Goal: Book appointment/travel/reservation

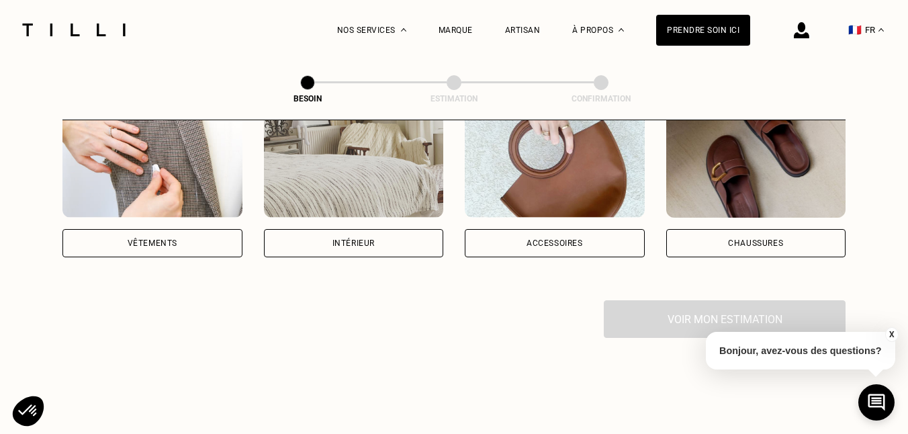
scroll to position [304, 0]
click at [115, 228] on div "Vêtements" at bounding box center [152, 242] width 180 height 28
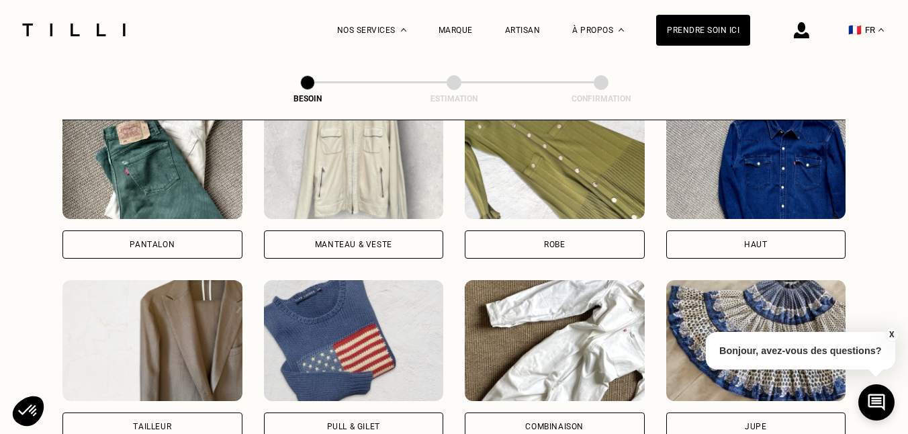
scroll to position [669, 0]
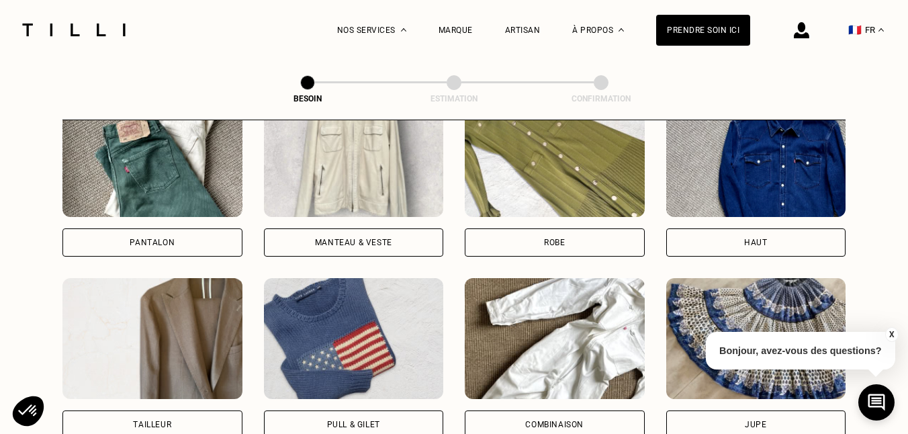
click at [141, 238] on div "Pantalon" at bounding box center [152, 242] width 45 height 8
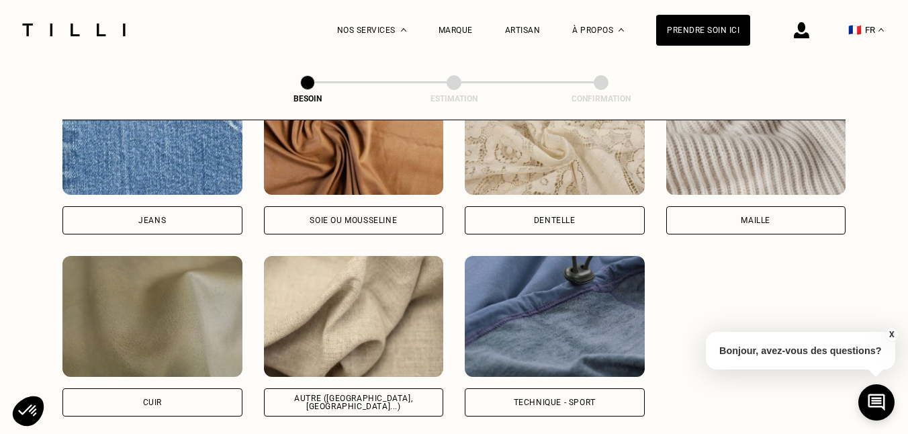
scroll to position [1508, 0]
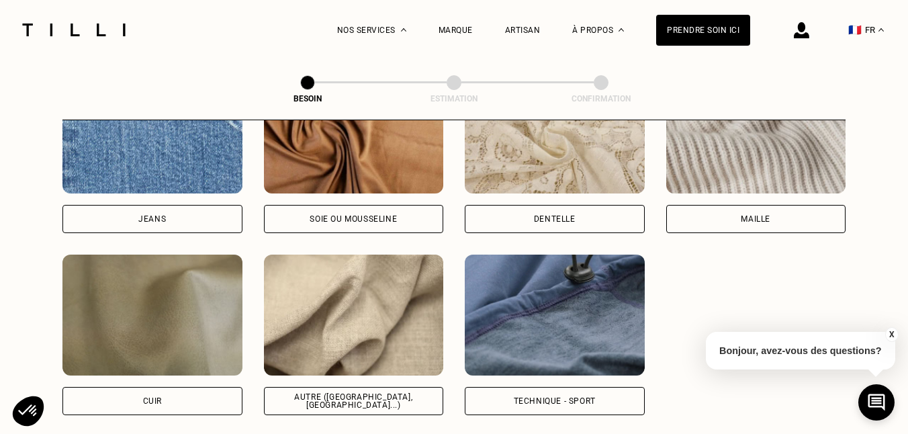
click at [186, 205] on div "Jeans" at bounding box center [152, 219] width 180 height 28
select select "FR"
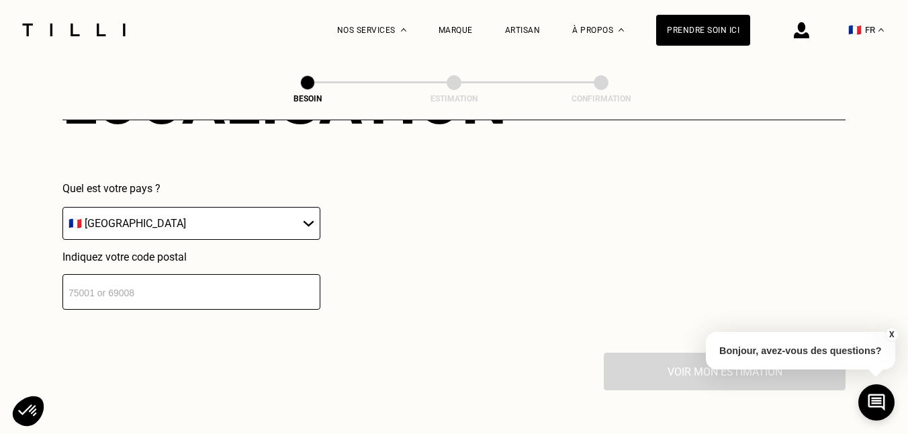
scroll to position [1949, 0]
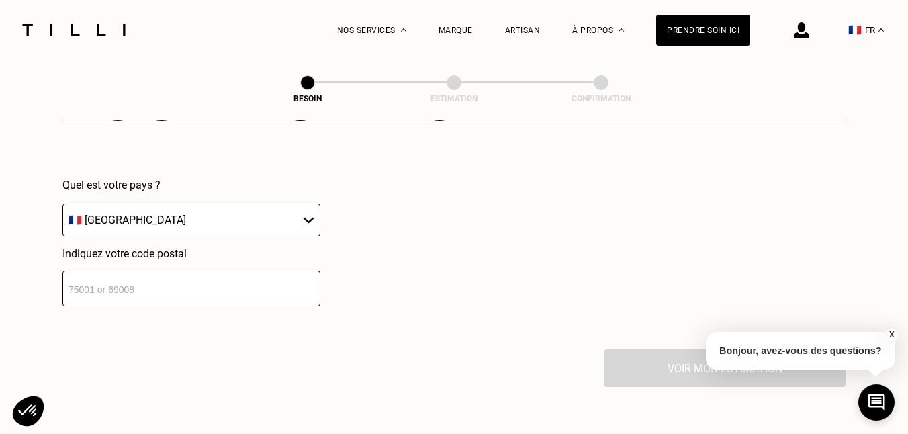
click at [143, 271] on input "number" at bounding box center [191, 289] width 258 height 36
type input "93170"
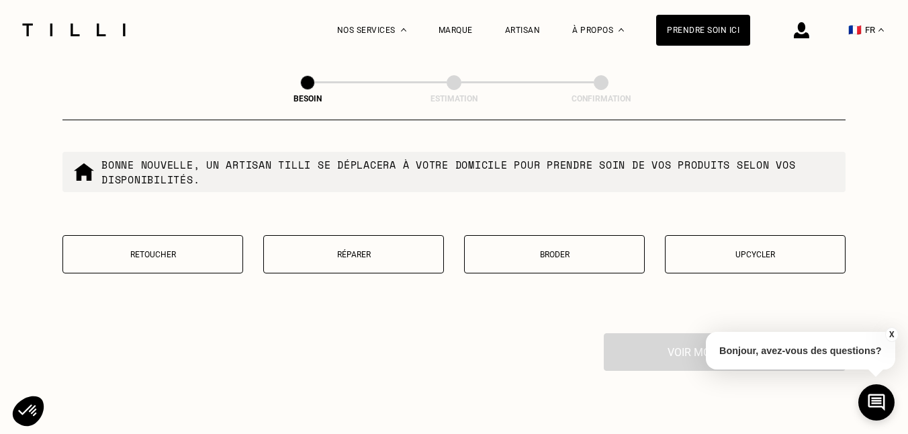
scroll to position [2289, 0]
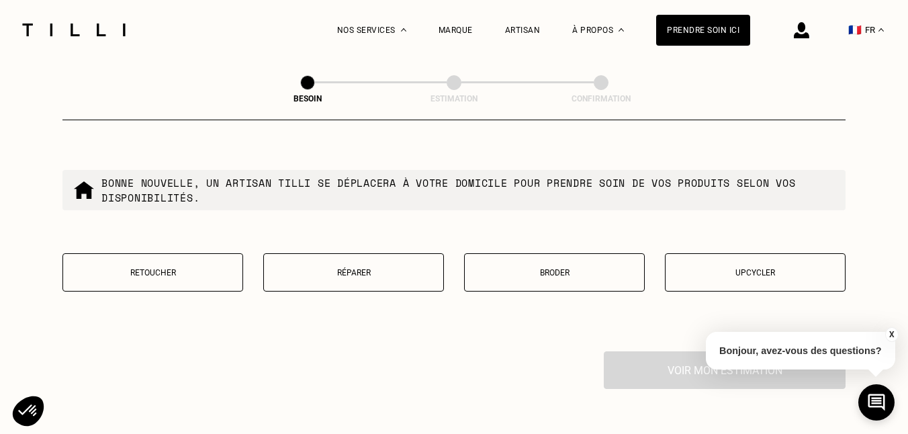
click at [171, 268] on p "Retoucher" at bounding box center [153, 272] width 166 height 9
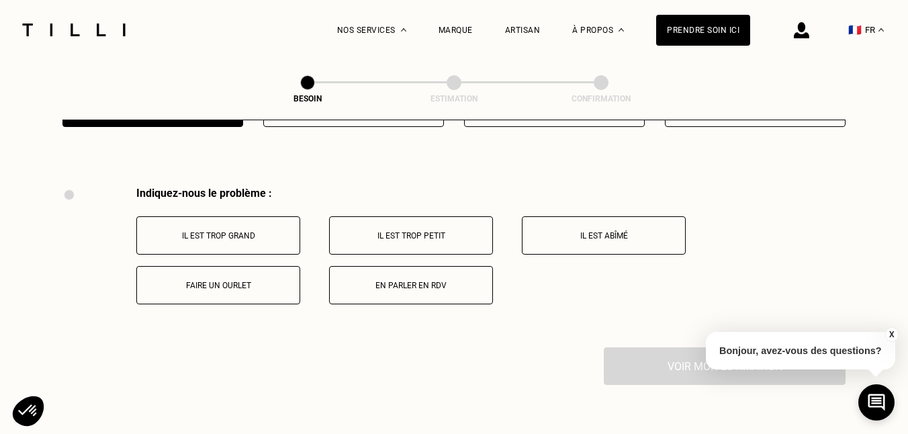
scroll to position [2478, 0]
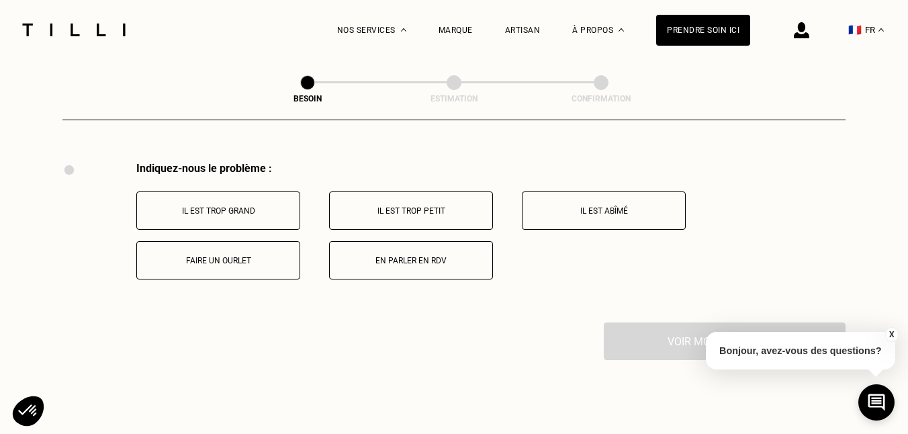
click at [214, 242] on button "Faire un ourlet" at bounding box center [218, 260] width 164 height 38
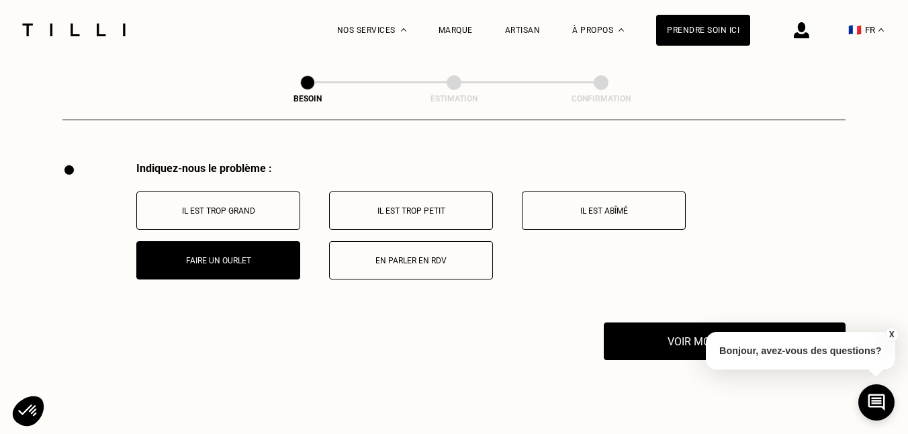
scroll to position [2639, 0]
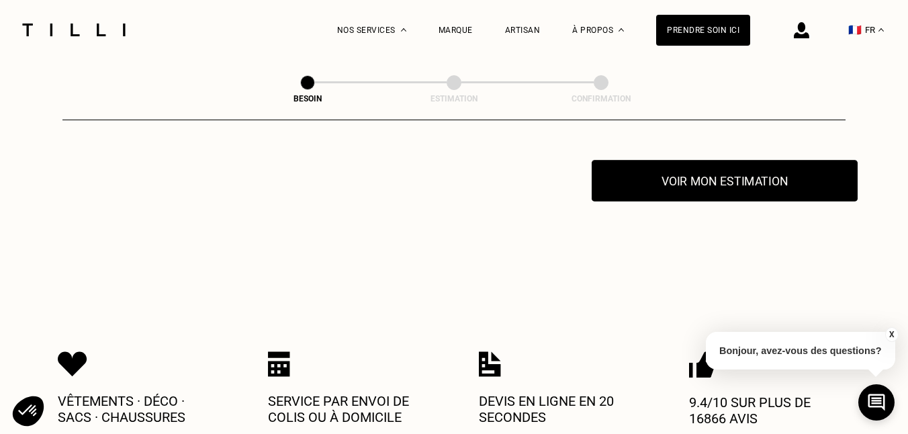
click at [645, 171] on button "Voir mon estimation" at bounding box center [725, 181] width 266 height 42
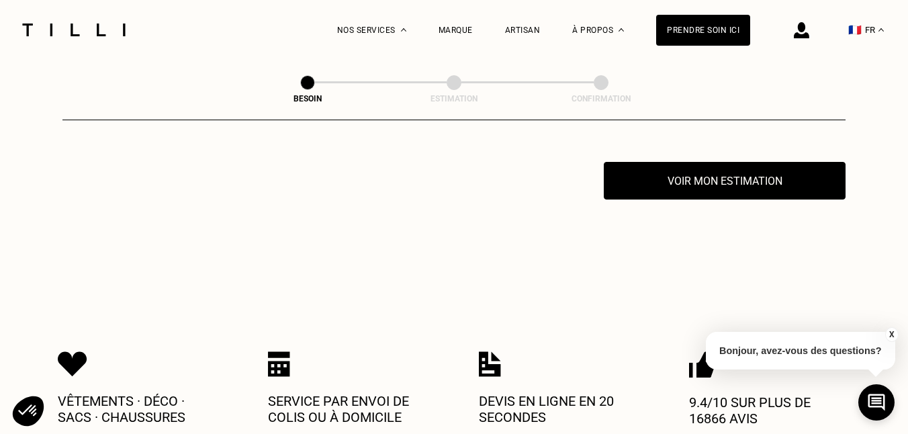
click at [891, 331] on button "X" at bounding box center [890, 334] width 13 height 15
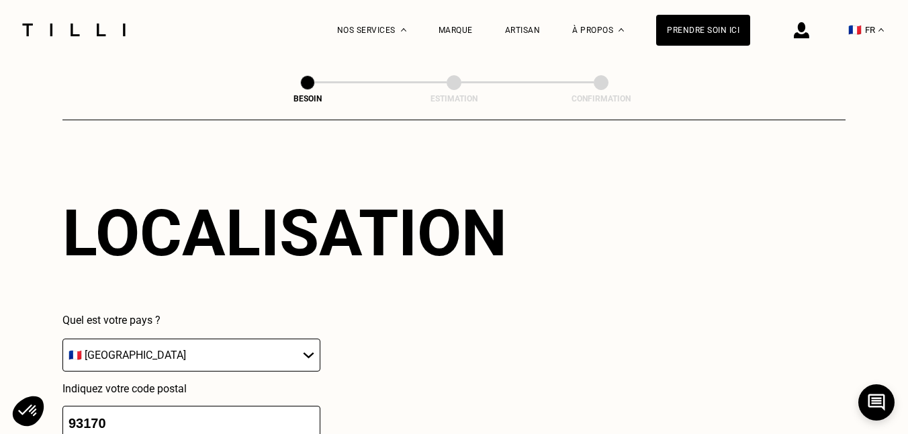
scroll to position [1803, 0]
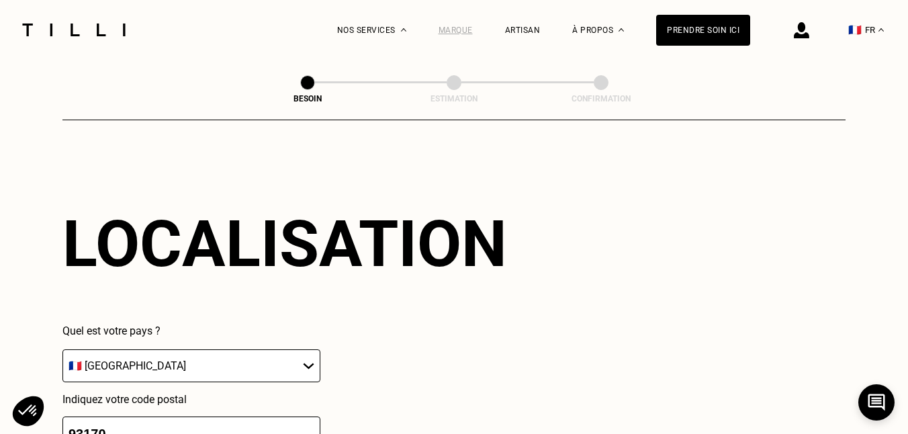
click at [467, 28] on div "Marque" at bounding box center [455, 30] width 34 height 9
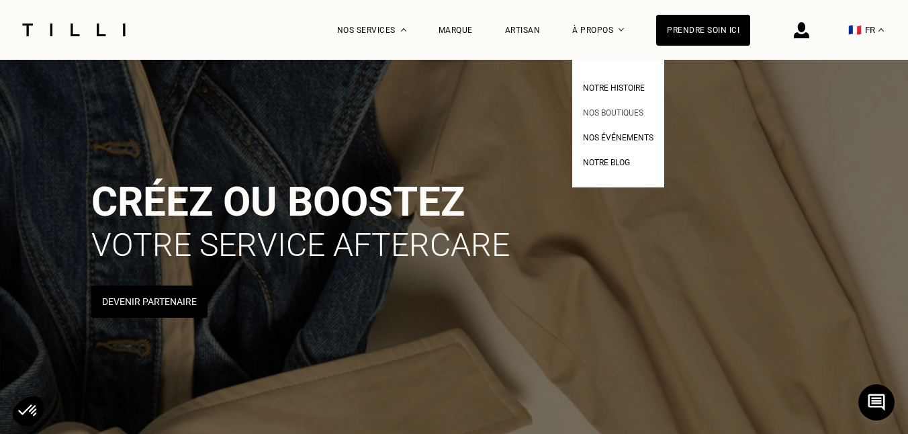
click at [610, 115] on span "Nos boutiques" at bounding box center [613, 112] width 60 height 9
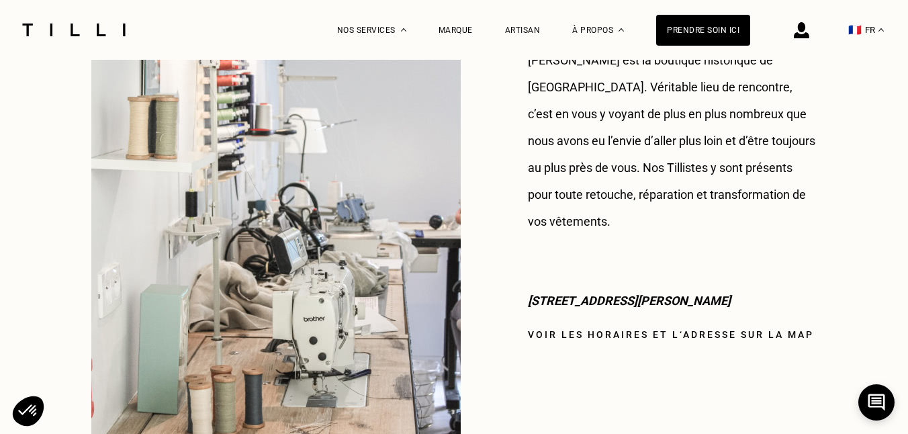
scroll to position [1154, 0]
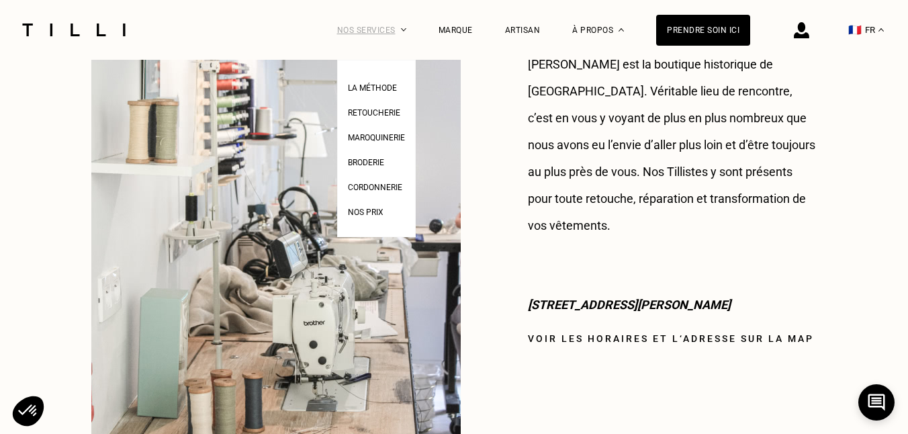
click at [383, 36] on div "Nos services" at bounding box center [371, 30] width 69 height 60
click at [376, 212] on span "Nos prix" at bounding box center [366, 211] width 36 height 9
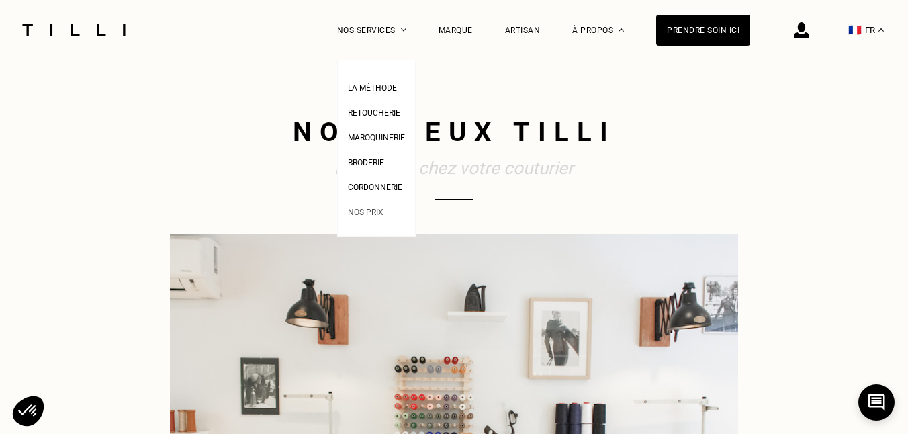
select select "FR"
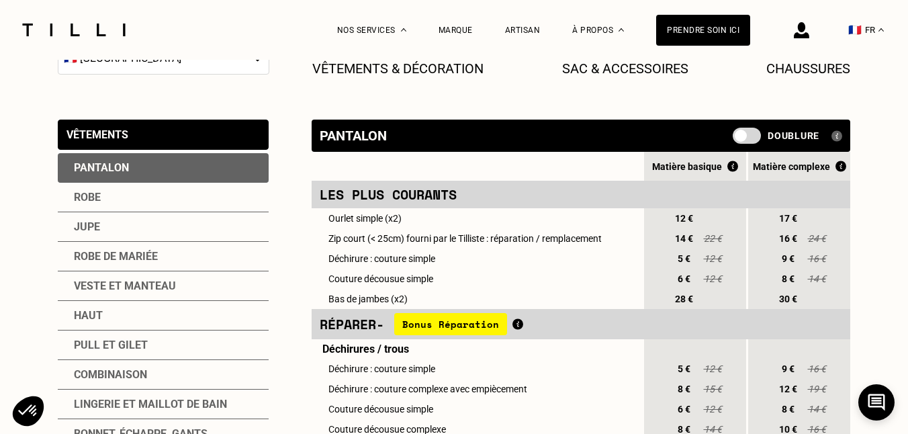
scroll to position [232, 0]
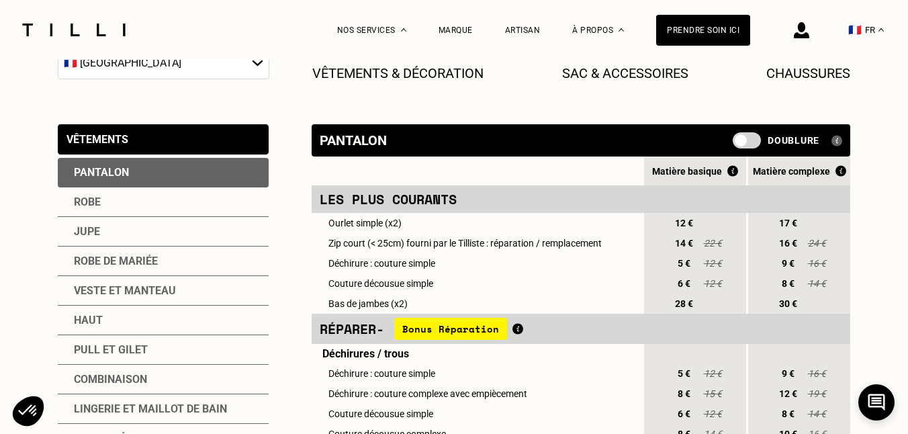
click at [838, 144] on img at bounding box center [836, 140] width 11 height 11
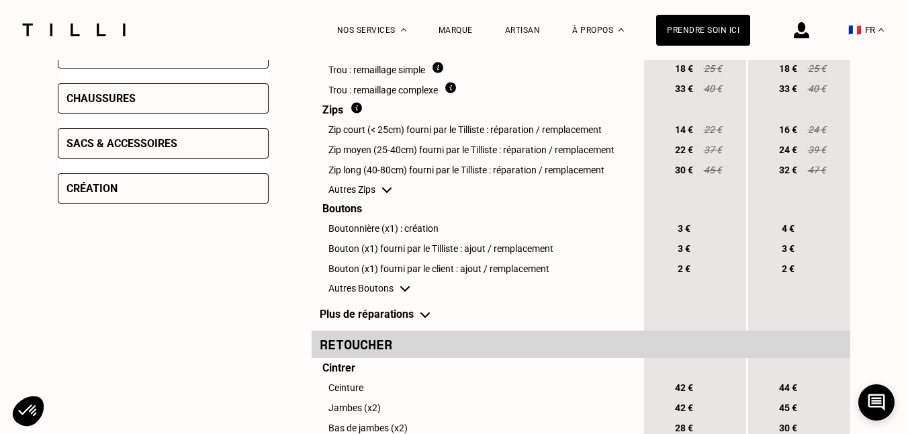
scroll to position [663, 0]
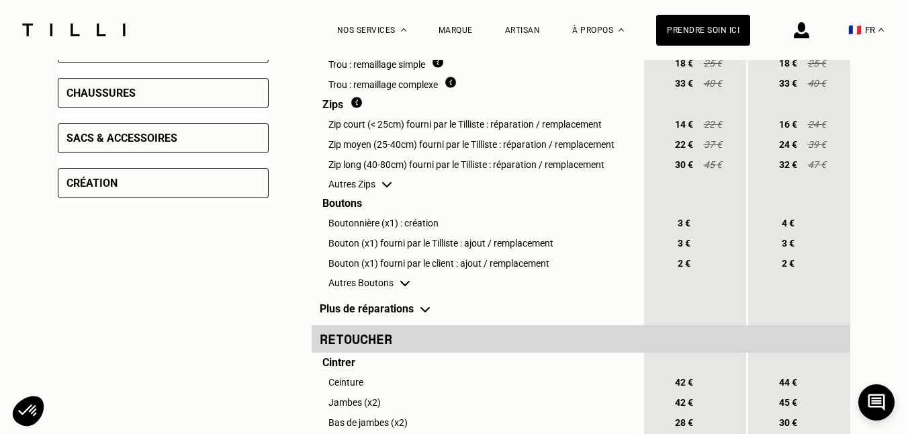
click at [405, 286] on img at bounding box center [404, 283] width 9 height 5
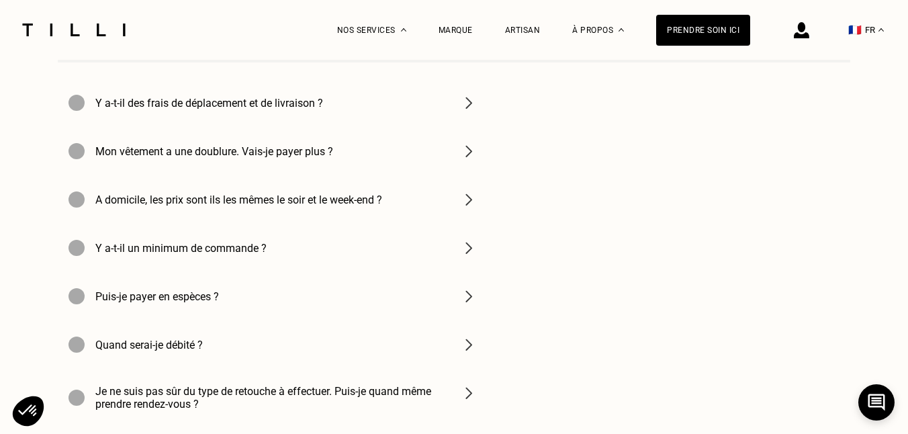
scroll to position [2024, 0]
click at [214, 387] on h4 "Je ne suis pas sûr du type de retouche à effectuer. Puis-je quand même prendre …" at bounding box center [269, 397] width 349 height 26
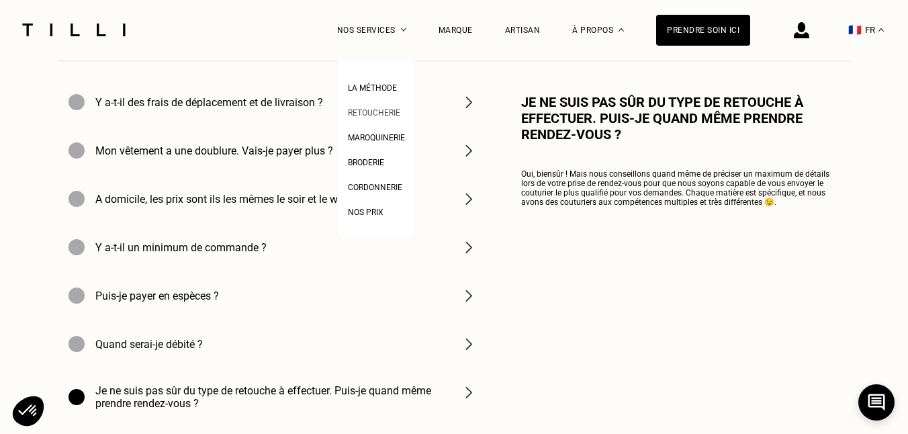
click at [386, 112] on span "Retoucherie" at bounding box center [374, 112] width 52 height 9
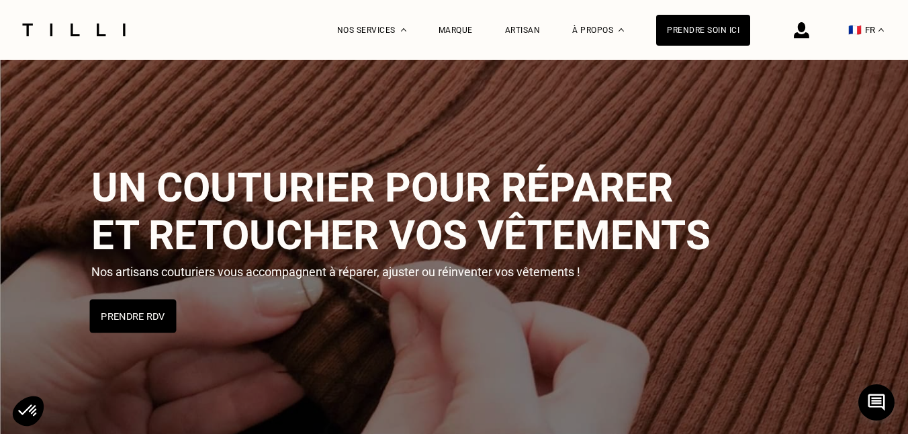
click at [146, 319] on button "Prendre RDV" at bounding box center [133, 316] width 87 height 34
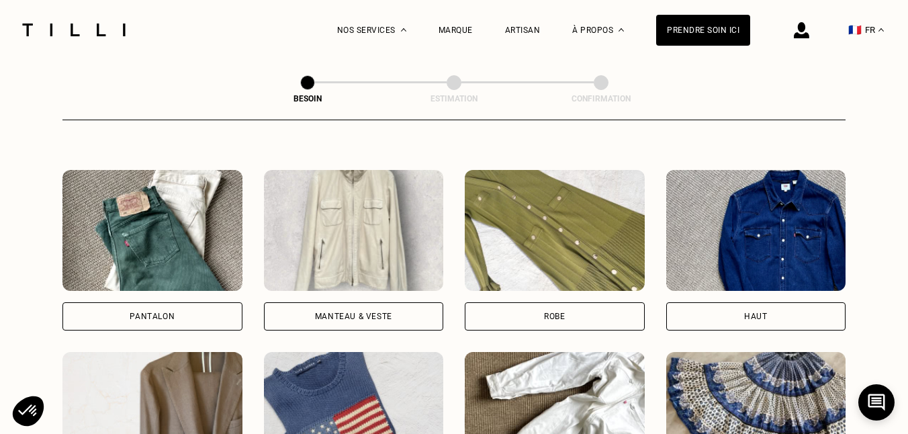
scroll to position [627, 0]
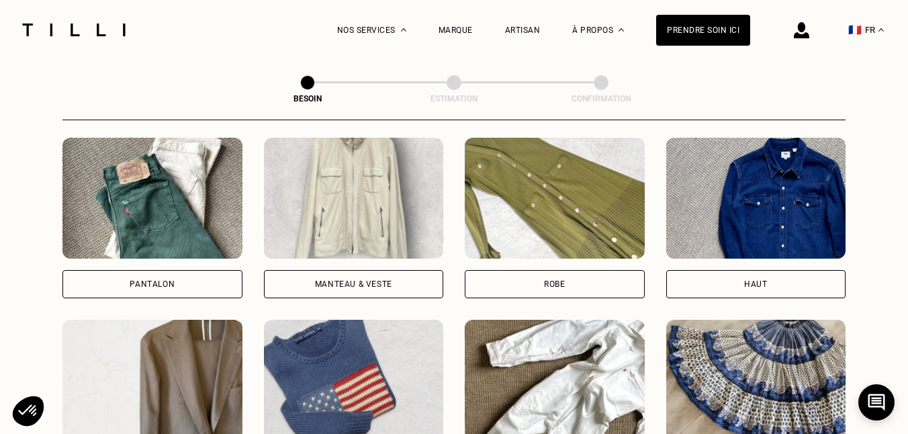
click at [149, 234] on img at bounding box center [152, 198] width 180 height 121
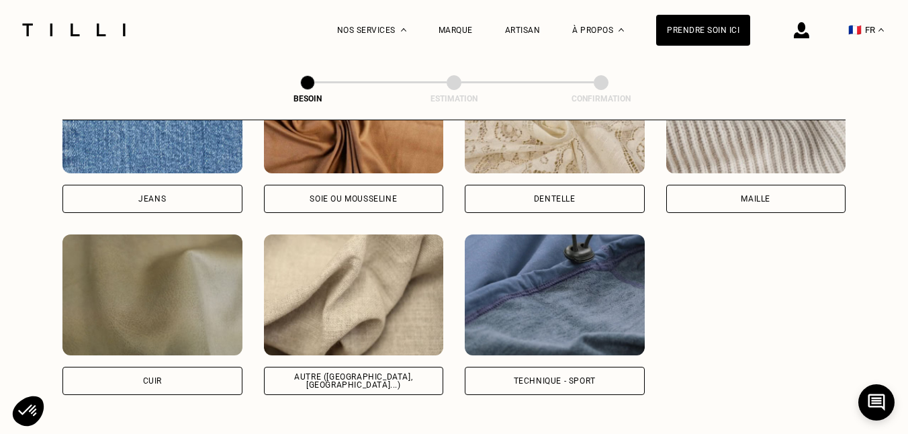
scroll to position [1526, 0]
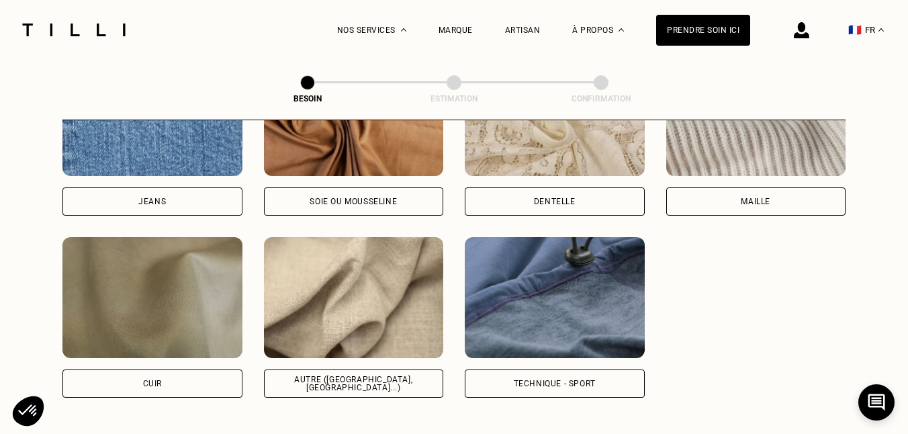
click at [322, 375] on div "Autre ([GEOGRAPHIC_DATA], [GEOGRAPHIC_DATA]...)" at bounding box center [353, 383] width 157 height 16
select select "FR"
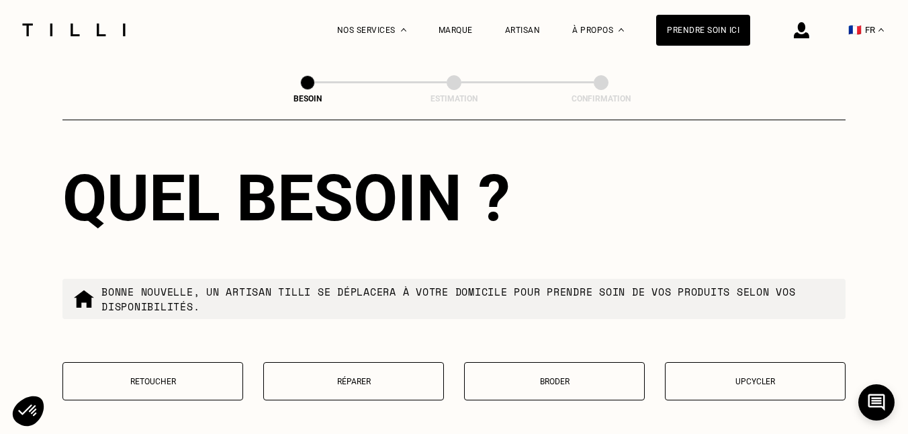
scroll to position [2215, 0]
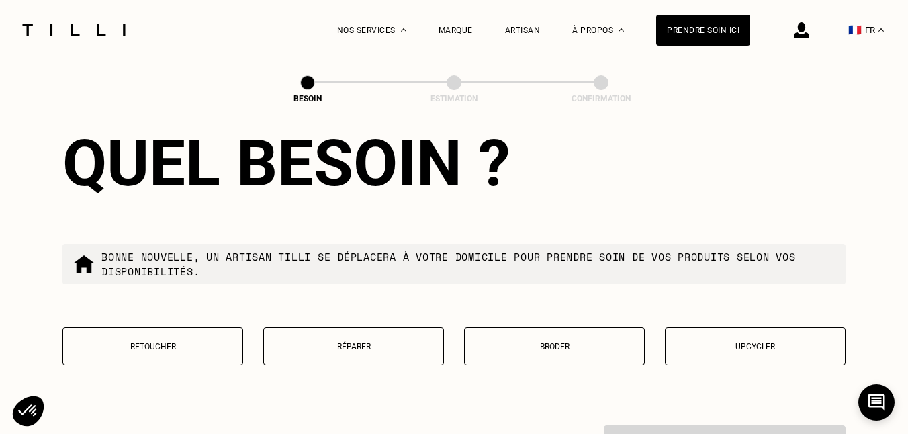
click at [764, 342] on p "Upcycler" at bounding box center [755, 346] width 166 height 9
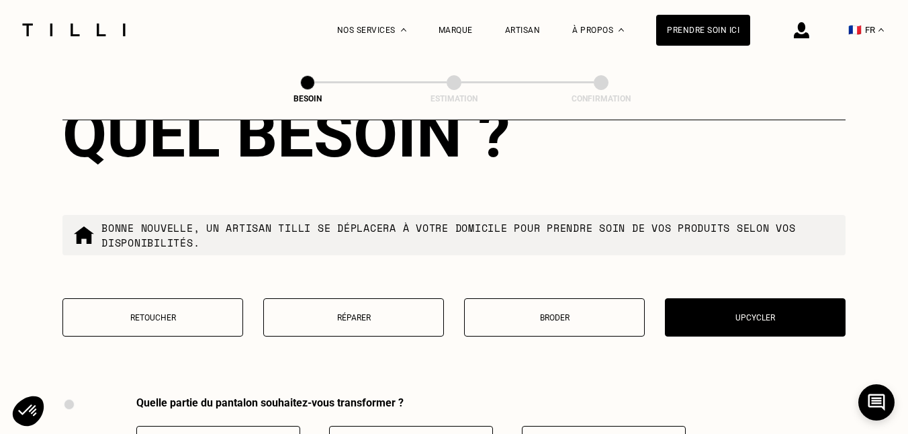
scroll to position [2239, 0]
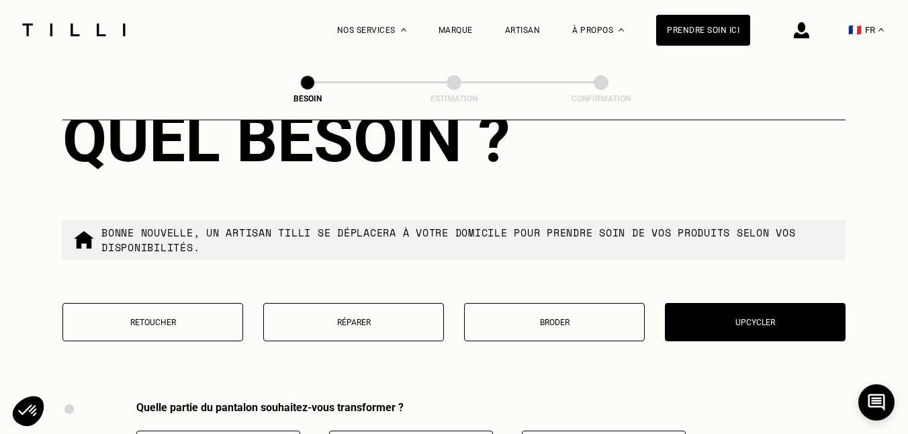
click at [173, 318] on p "Retoucher" at bounding box center [153, 322] width 166 height 9
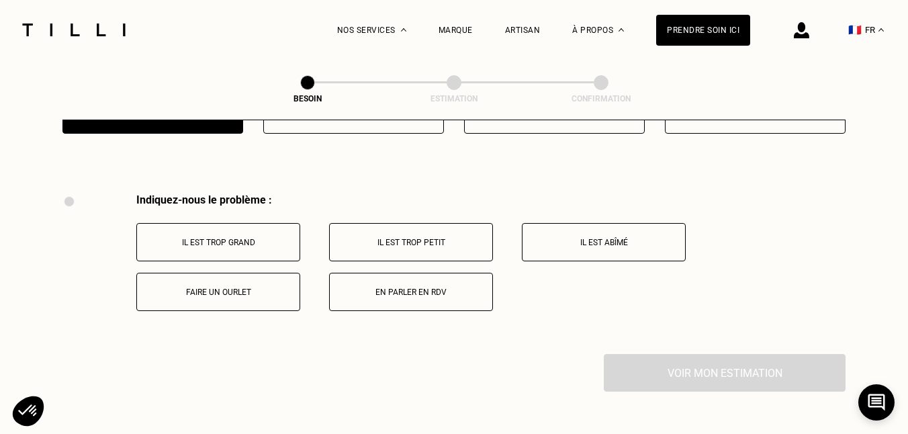
scroll to position [2478, 0]
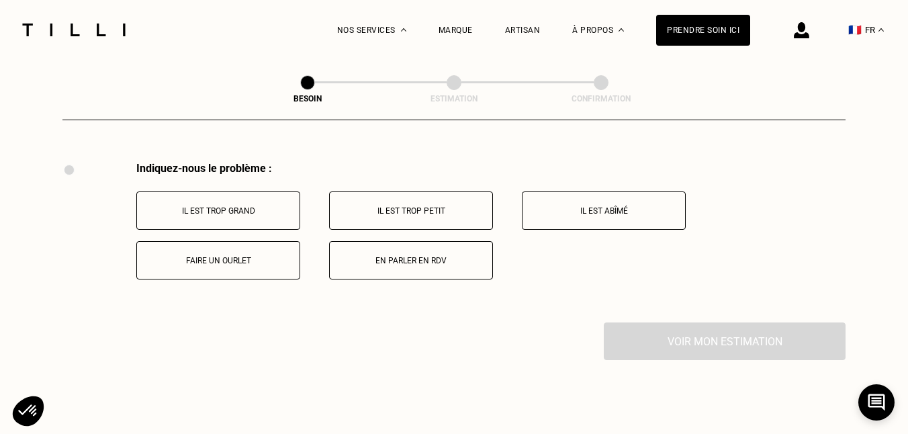
click at [197, 207] on button "Il est trop grand" at bounding box center [218, 210] width 164 height 38
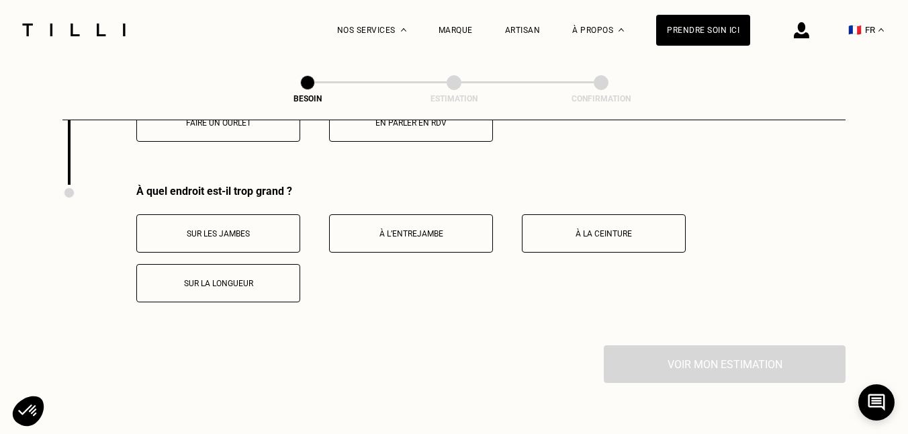
scroll to position [2639, 0]
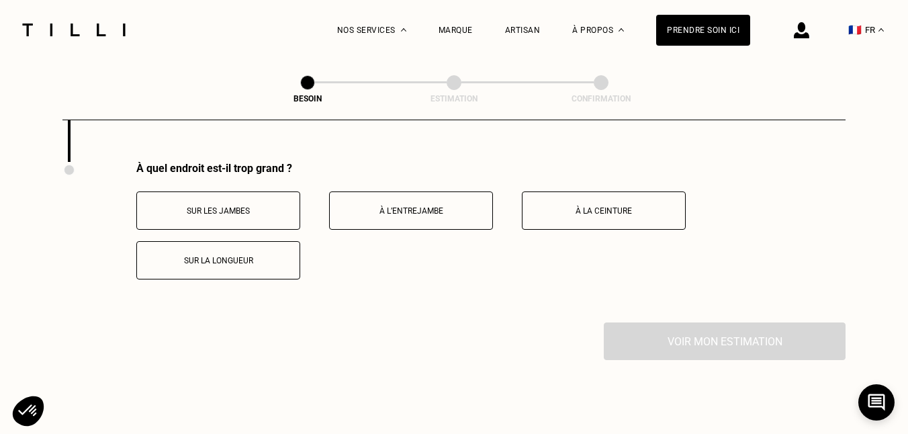
click at [194, 256] on p "Sur la longueur" at bounding box center [218, 260] width 149 height 9
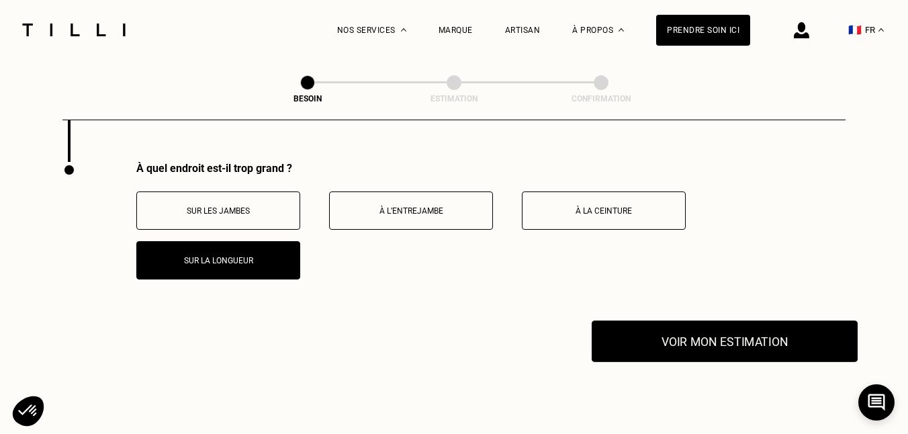
click at [677, 329] on button "Voir mon estimation" at bounding box center [725, 341] width 266 height 42
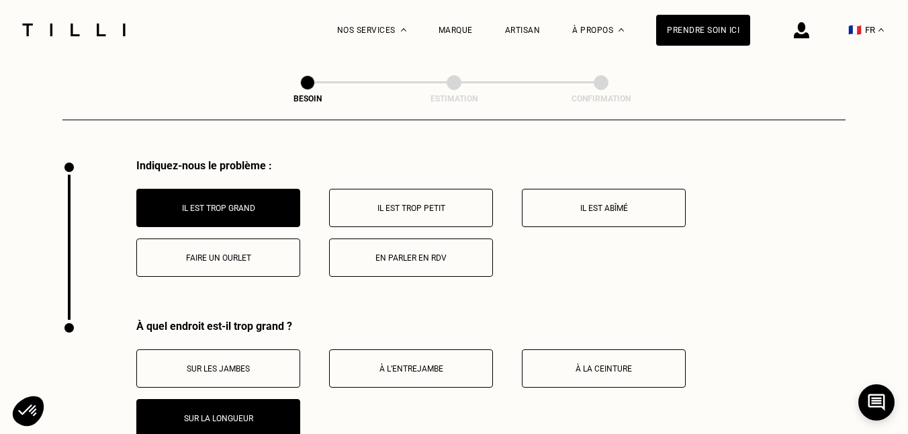
scroll to position [2480, 0]
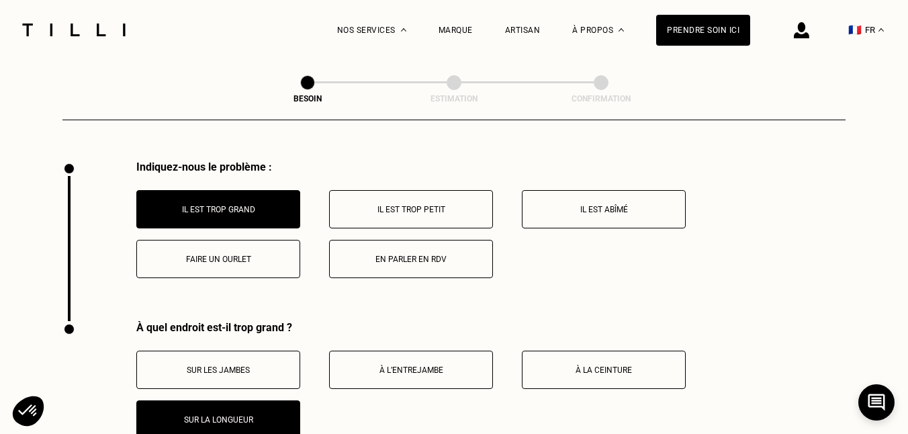
click at [263, 254] on p "Faire un ourlet" at bounding box center [218, 258] width 149 height 9
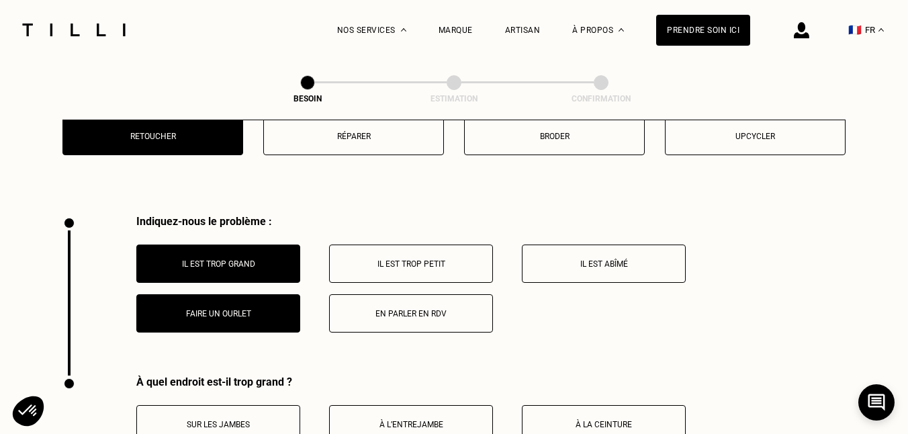
scroll to position [2425, 0]
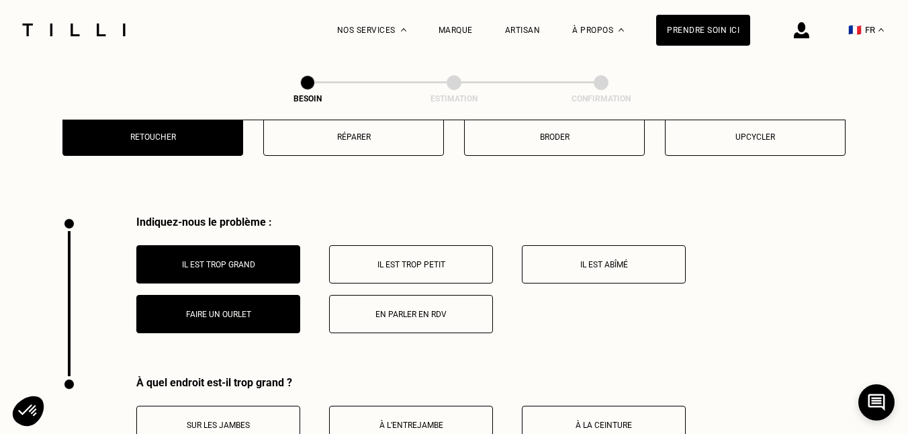
click at [249, 260] on p "Il est trop grand" at bounding box center [218, 264] width 149 height 9
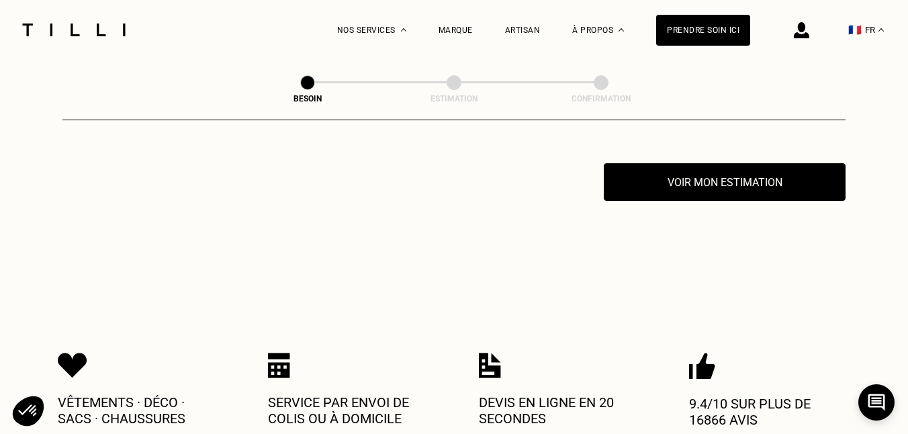
scroll to position [2639, 0]
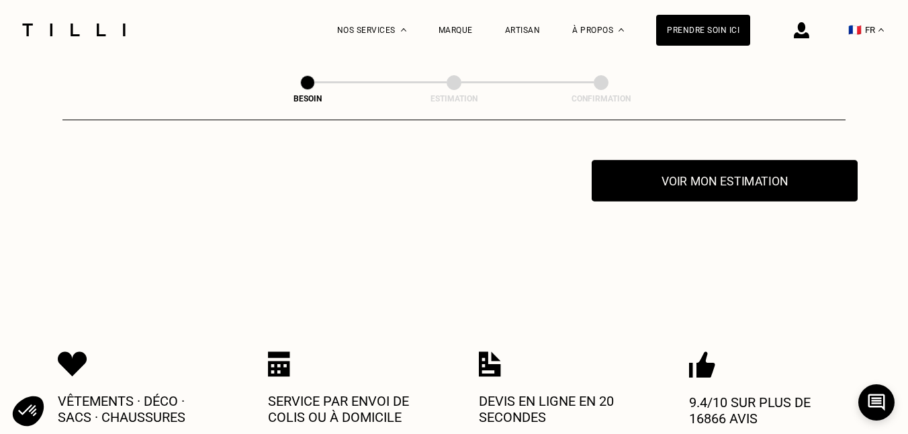
click at [666, 161] on button "Voir mon estimation" at bounding box center [725, 181] width 266 height 42
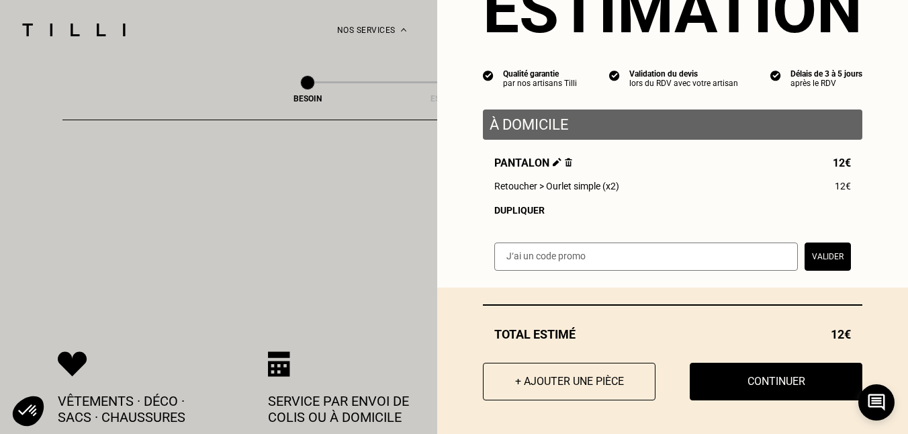
scroll to position [70, 0]
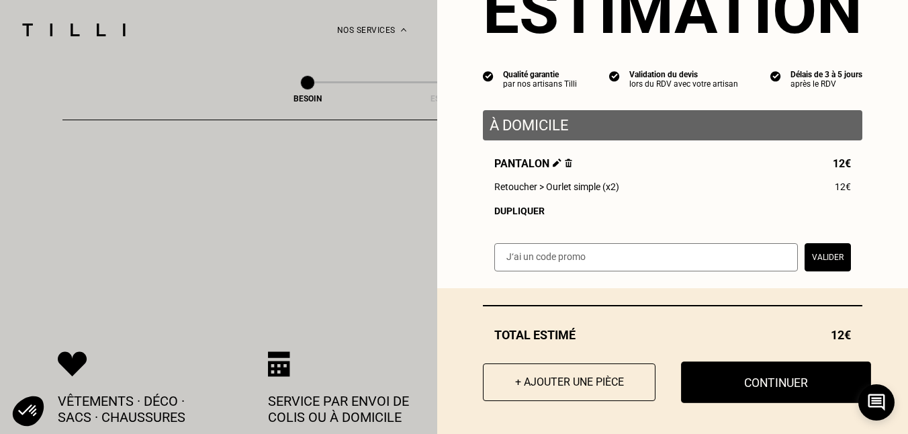
click at [713, 387] on button "Continuer" at bounding box center [776, 382] width 190 height 42
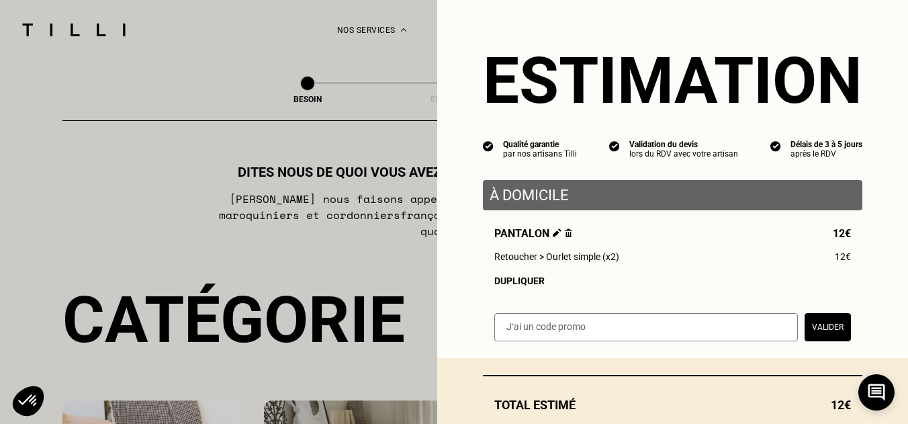
select select "FR"
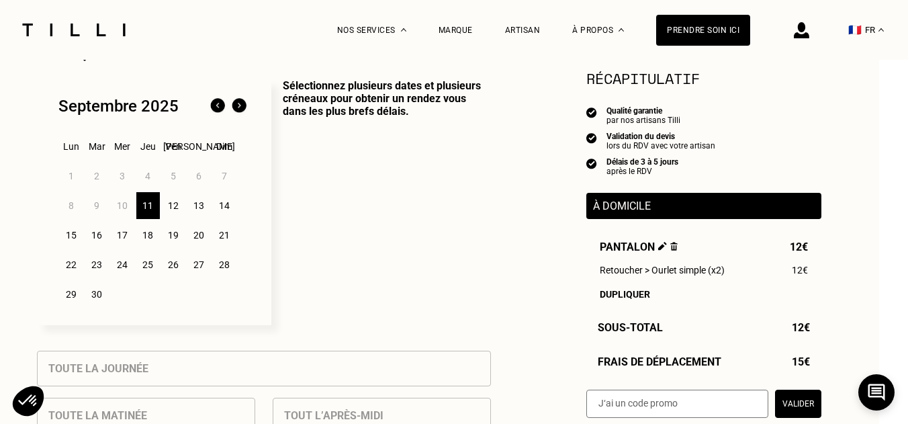
scroll to position [334, 29]
click at [205, 203] on div "13" at bounding box center [199, 205] width 24 height 27
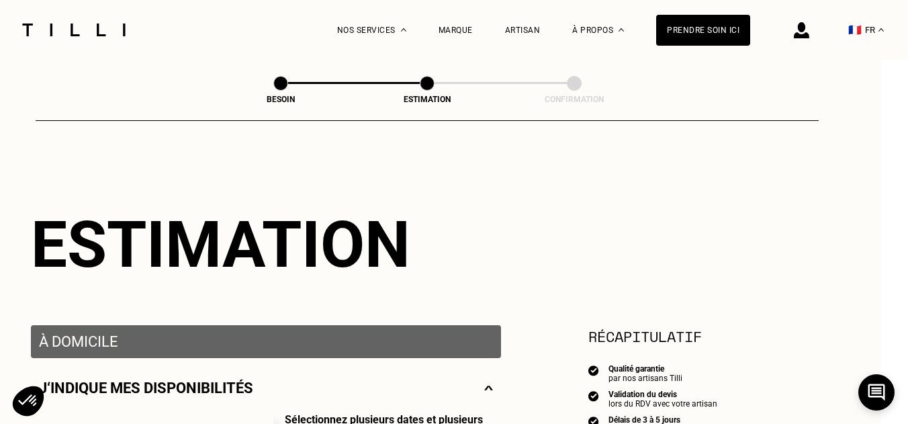
scroll to position [0, 27]
click at [538, 30] on div "Artisan" at bounding box center [523, 30] width 36 height 9
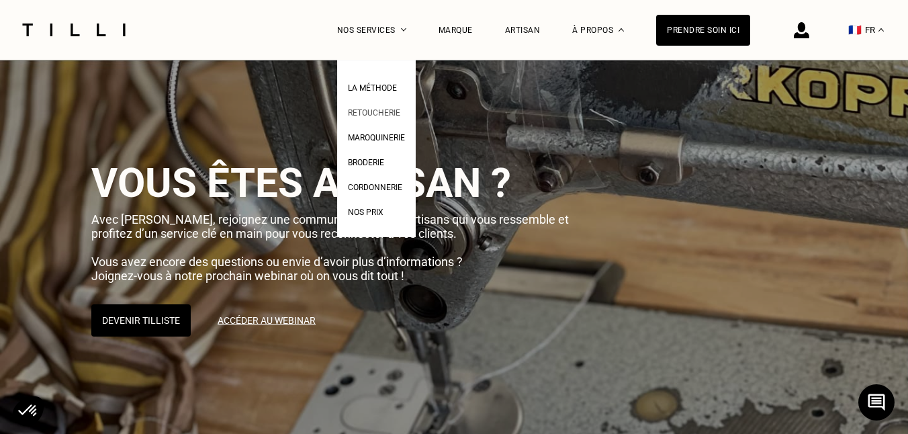
click at [381, 114] on span "Retoucherie" at bounding box center [374, 112] width 52 height 9
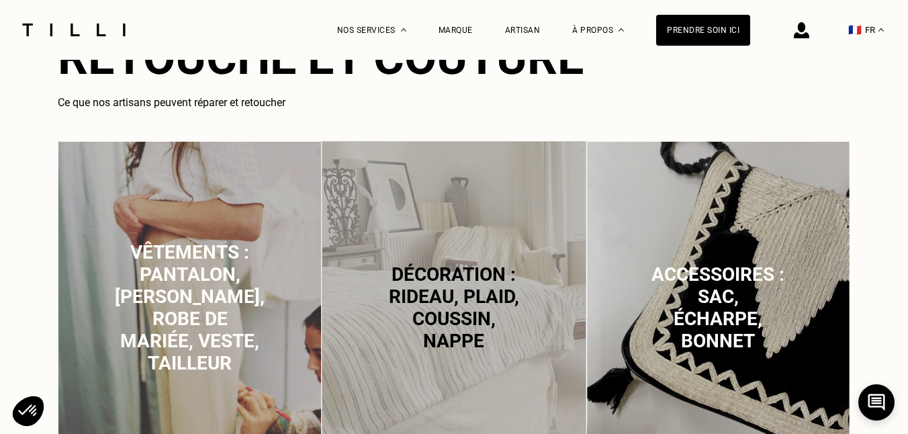
scroll to position [823, 0]
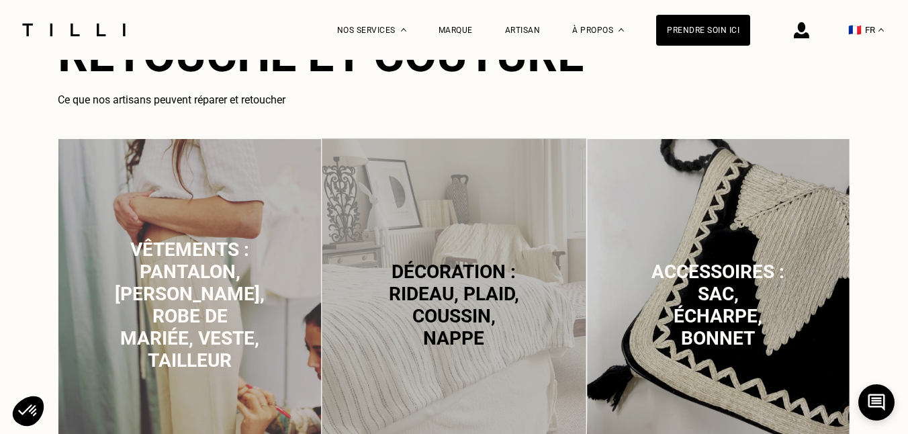
click at [218, 269] on span "Vêtements : pantalon, [PERSON_NAME], robe de mariée, veste, tailleur" at bounding box center [190, 304] width 150 height 133
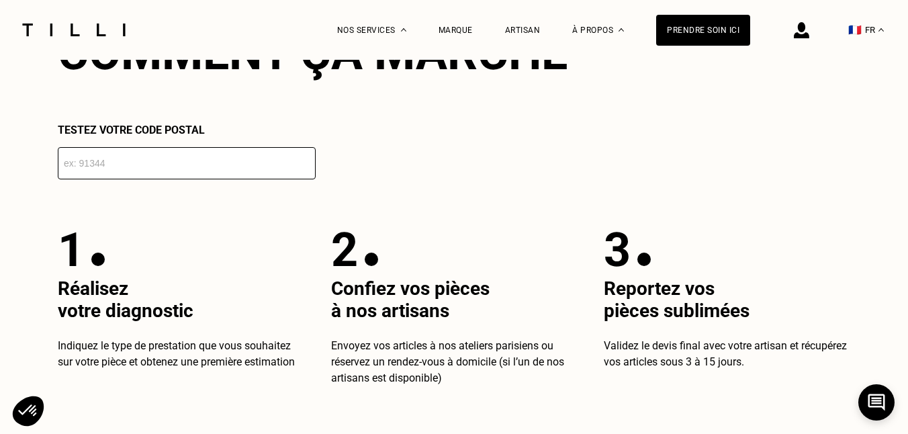
scroll to position [2384, 0]
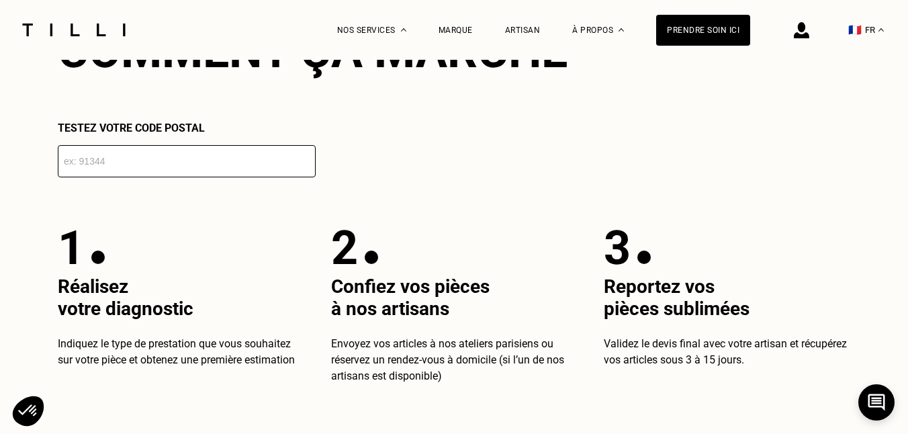
click at [138, 303] on span "votre diagnostic" at bounding box center [126, 308] width 136 height 22
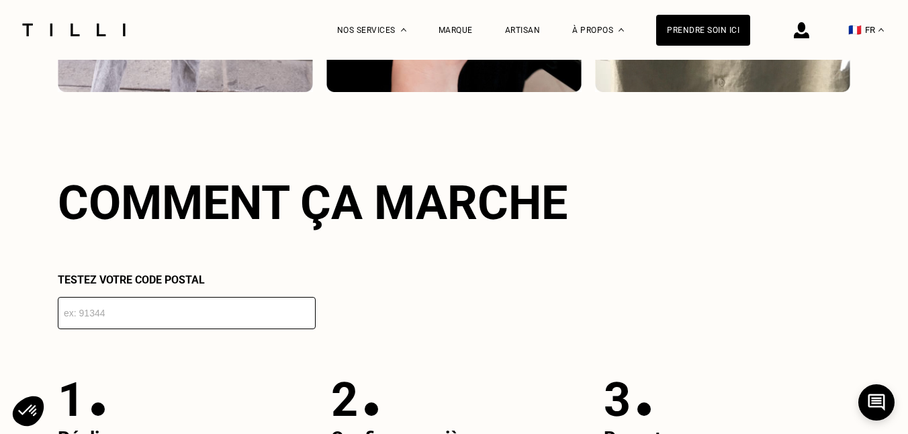
scroll to position [2215, 0]
